Goal: Information Seeking & Learning: Learn about a topic

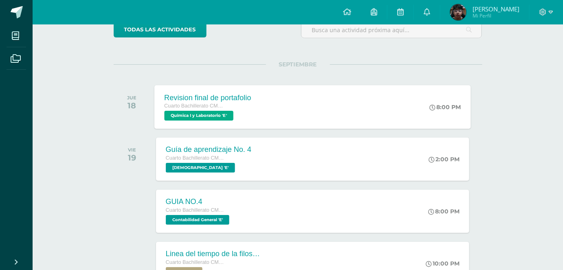
scroll to position [95, 0]
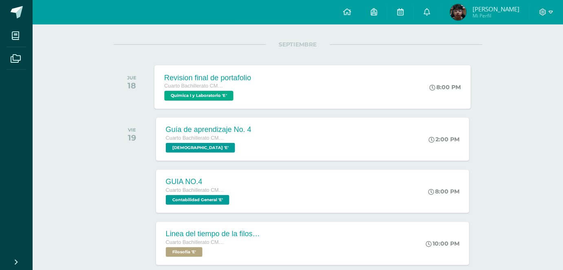
click at [267, 94] on div "Revision final de portafolio Cuarto Bachillerato CMP Bachillerato en CCLL con O…" at bounding box center [312, 87] width 316 height 44
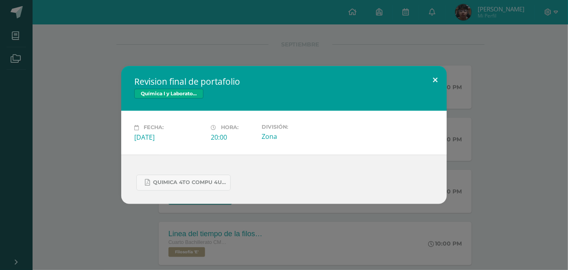
click at [424, 81] on button at bounding box center [435, 80] width 23 height 28
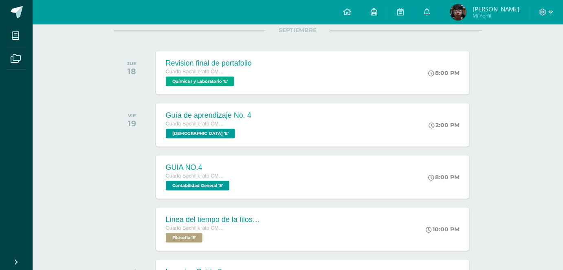
scroll to position [0, 0]
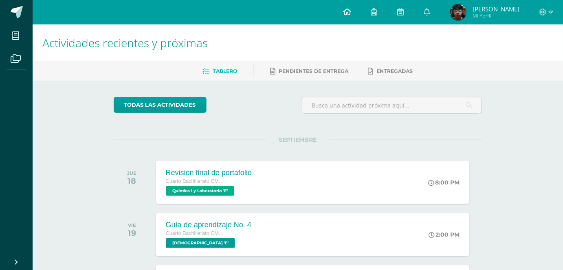
click at [361, 11] on link at bounding box center [347, 12] width 28 height 24
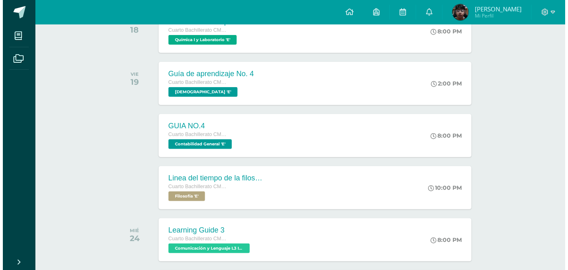
scroll to position [155, 0]
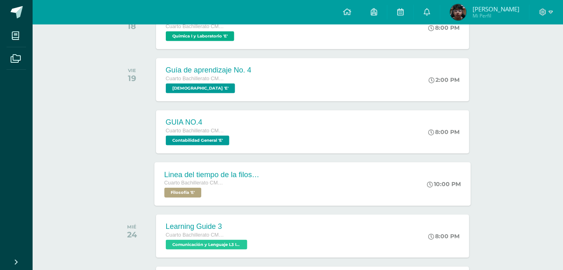
click at [256, 187] on div "Cuarto Bachillerato CMP Bachillerato en CCLL con Orientación en Computación Fil…" at bounding box center [213, 188] width 99 height 19
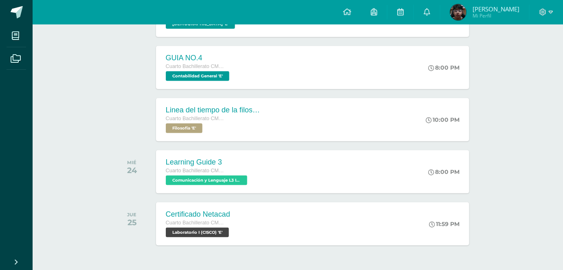
scroll to position [245, 0]
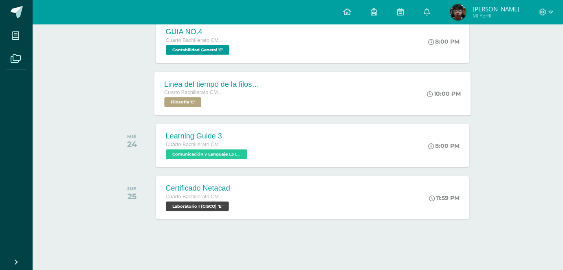
click at [283, 106] on div "Linea del tiempo de la filosofia Cuarto Bachillerato CMP Bachillerato en CCLL c…" at bounding box center [312, 94] width 316 height 44
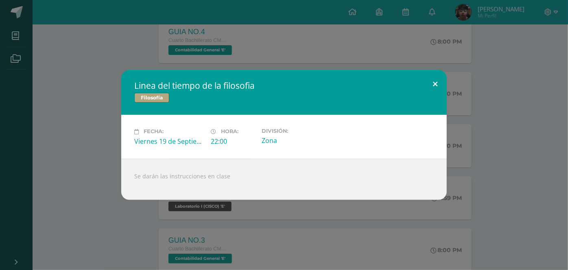
click at [437, 78] on button at bounding box center [435, 84] width 23 height 28
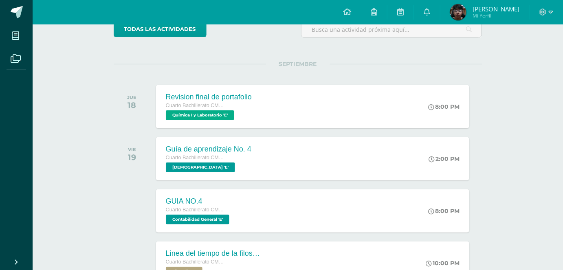
scroll to position [0, 0]
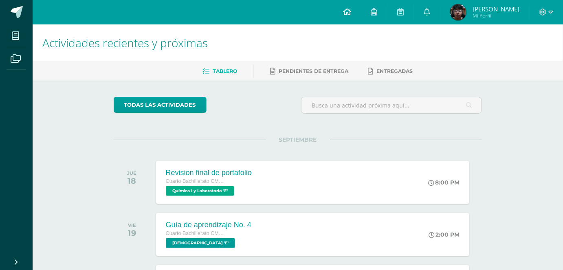
click at [361, 4] on link at bounding box center [347, 12] width 28 height 24
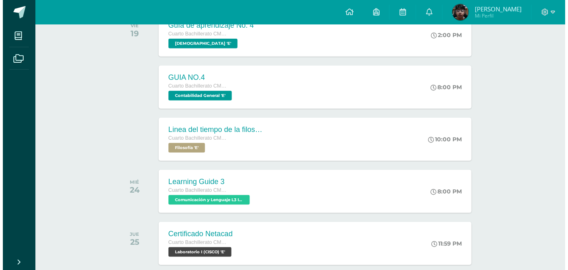
scroll to position [245, 0]
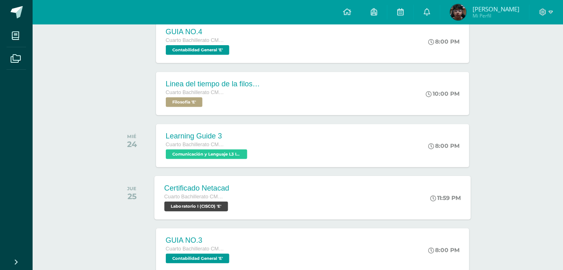
click at [248, 214] on div "Certificado Netacad Cuarto Bachillerato CMP Bachillerato en CCLL con Orientació…" at bounding box center [312, 198] width 316 height 44
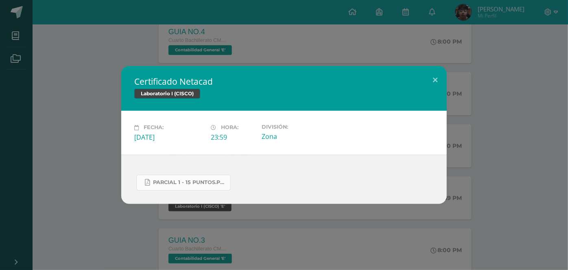
click at [217, 185] on span "Parcial 1 - 15 Puntos.pdf" at bounding box center [189, 182] width 73 height 7
click at [429, 84] on button at bounding box center [435, 80] width 23 height 28
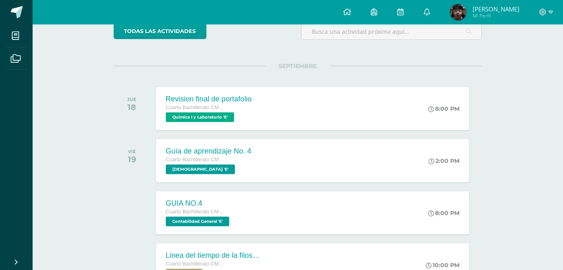
scroll to position [0, 0]
